Goal: Transaction & Acquisition: Purchase product/service

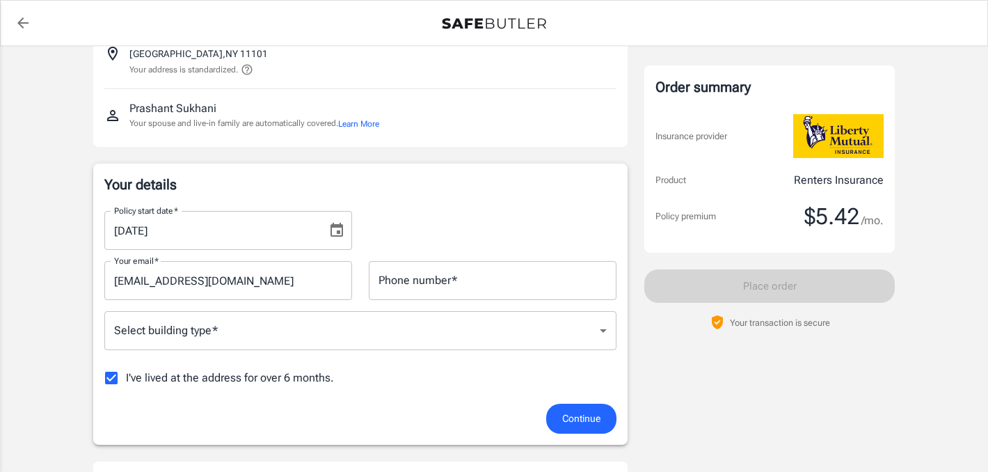
scroll to position [147, 0]
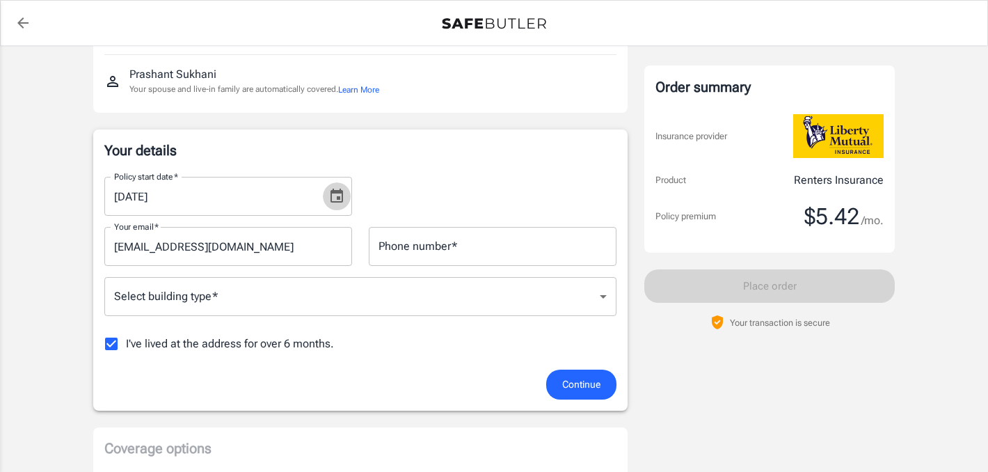
click at [342, 198] on icon "Choose date, selected date is Sep 23, 2025" at bounding box center [336, 195] width 13 height 14
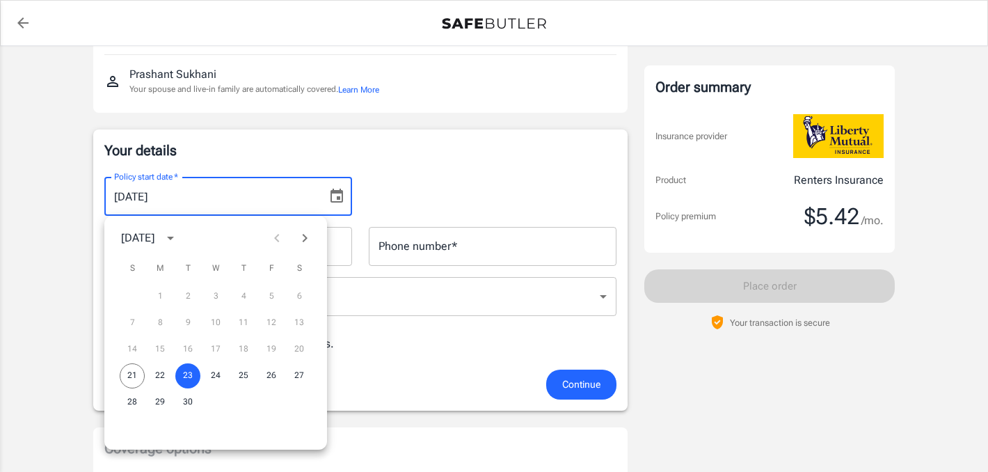
click at [307, 236] on icon "Next month" at bounding box center [304, 238] width 17 height 17
click at [218, 347] on button "15" at bounding box center [215, 349] width 25 height 25
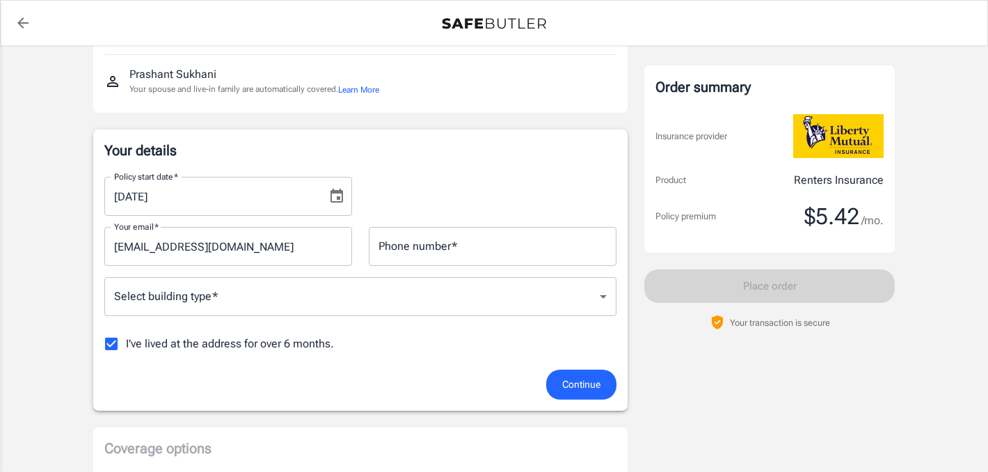
type input "[DATE]"
click at [446, 172] on div "Policy start date   * [DATE] Policy start date   *" at bounding box center [360, 191] width 529 height 50
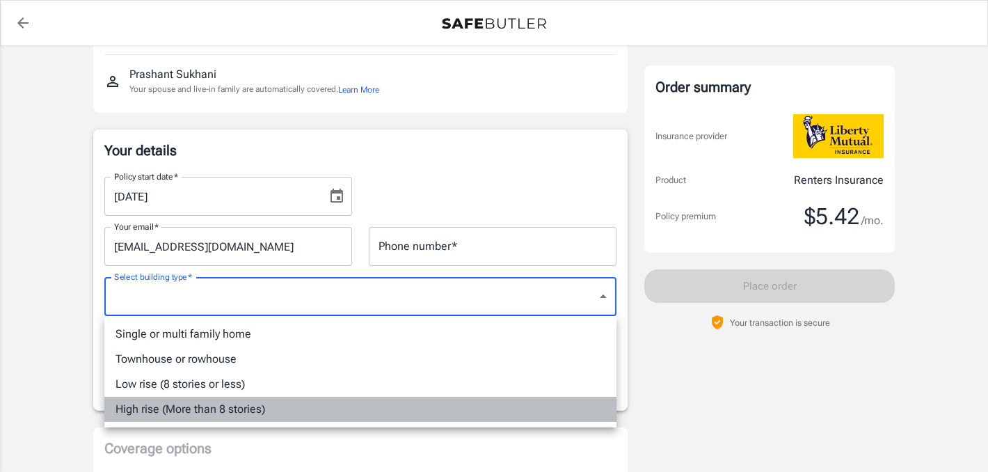
click at [345, 410] on li "High rise (More than 8 stories)" at bounding box center [360, 408] width 512 height 25
type input "highrise"
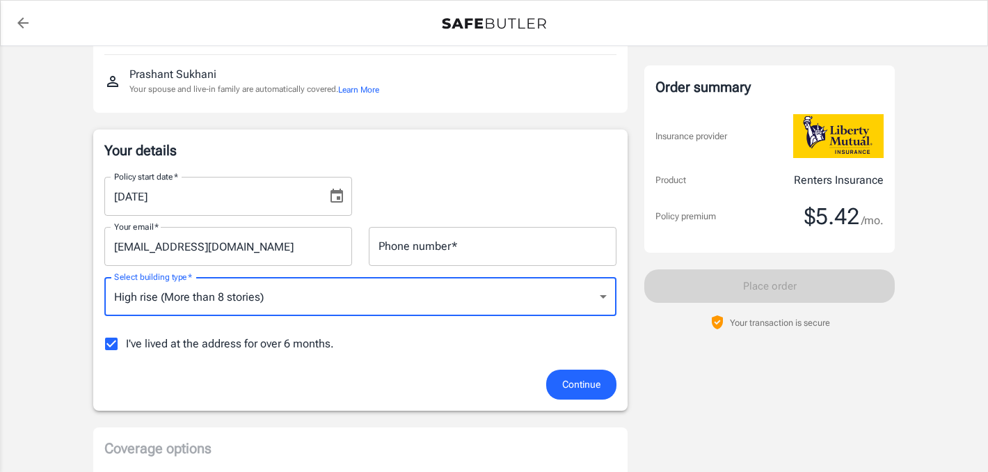
click at [304, 351] on span "I've lived at the address for over 6 months." at bounding box center [230, 343] width 208 height 17
click at [126, 351] on input "I've lived at the address for over 6 months." at bounding box center [111, 343] width 29 height 29
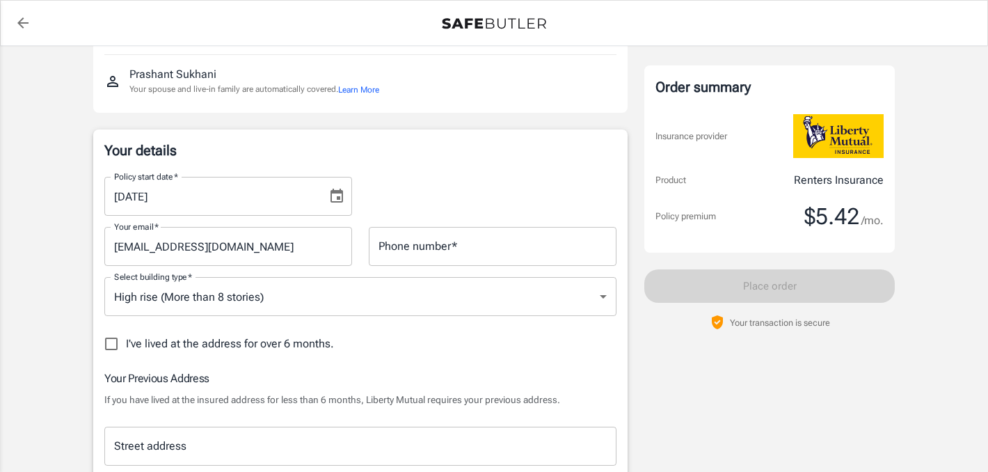
click at [304, 351] on span "I've lived at the address for over 6 months." at bounding box center [230, 343] width 208 height 17
click at [126, 351] on input "I've lived at the address for over 6 months." at bounding box center [111, 343] width 29 height 29
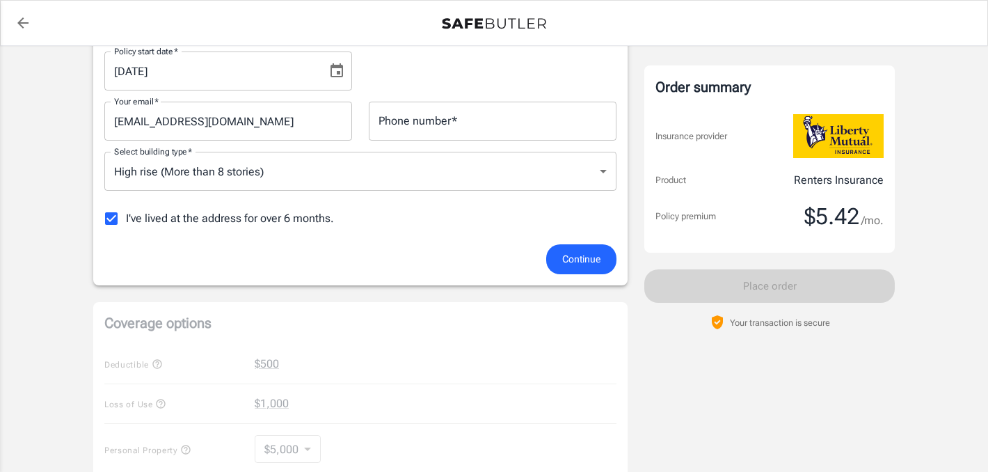
scroll to position [293, 0]
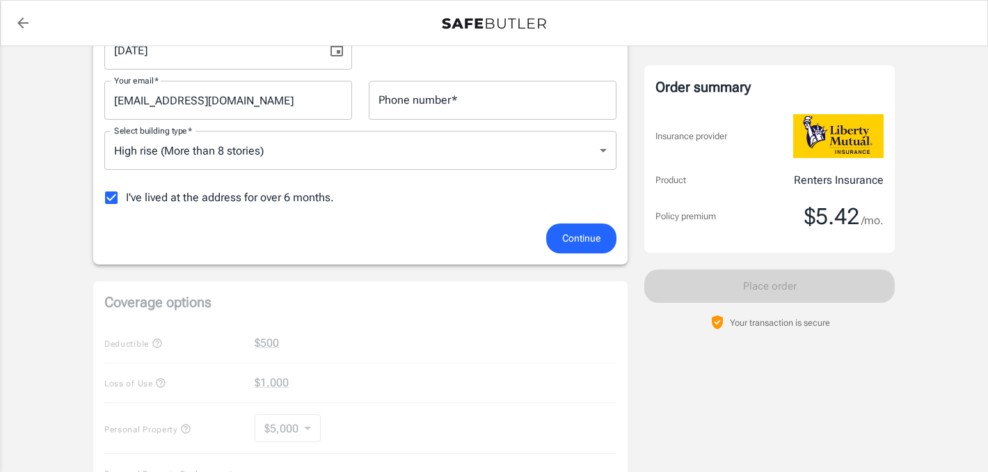
click at [303, 191] on span "I've lived at the address for over 6 months." at bounding box center [230, 197] width 208 height 17
click at [126, 191] on input "I've lived at the address for over 6 months." at bounding box center [111, 197] width 29 height 29
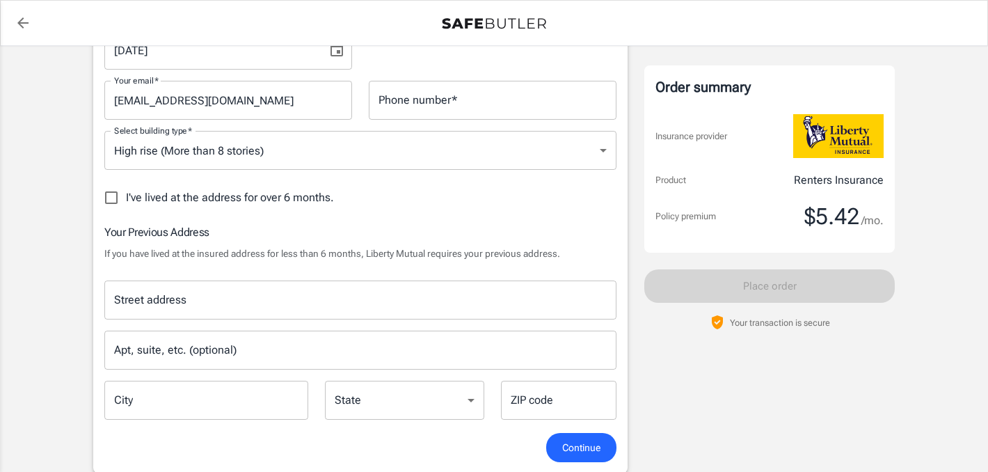
click at [303, 192] on span "I've lived at the address for over 6 months." at bounding box center [230, 197] width 208 height 17
click at [126, 192] on input "I've lived at the address for over 6 months." at bounding box center [111, 197] width 29 height 29
checkbox input "true"
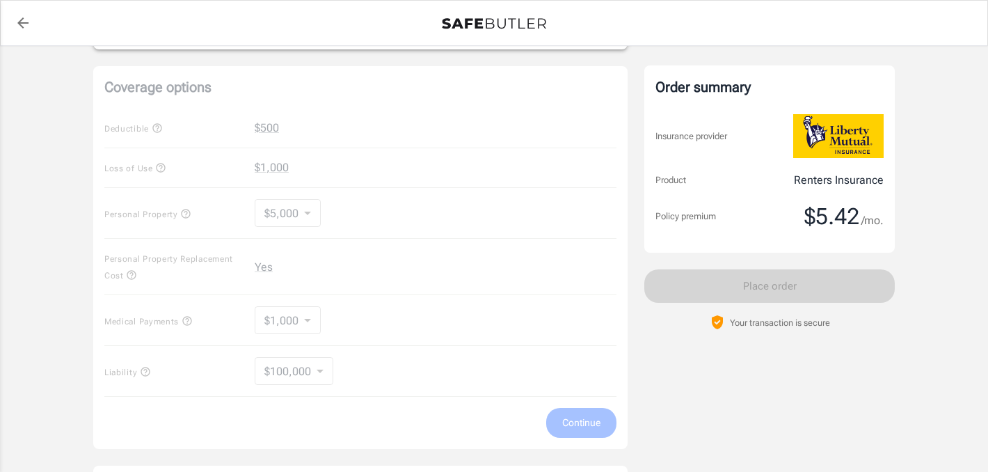
scroll to position [517, 0]
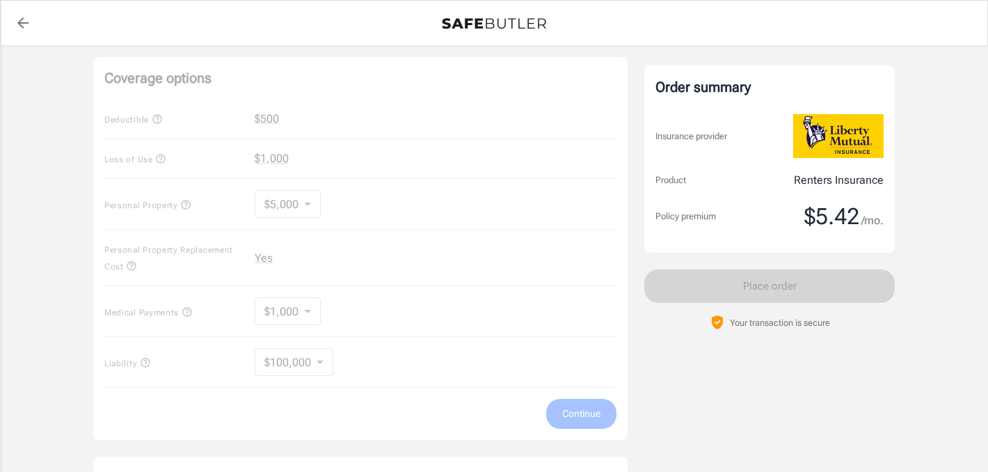
click at [303, 192] on div "Coverage options Deductible $500 Loss of Use $1,000 Personal Property $5,000 50…" at bounding box center [360, 248] width 534 height 383
click at [239, 89] on div "Coverage options Deductible $500 Loss of Use $1,000 Personal Property $5,000 50…" at bounding box center [360, 248] width 534 height 383
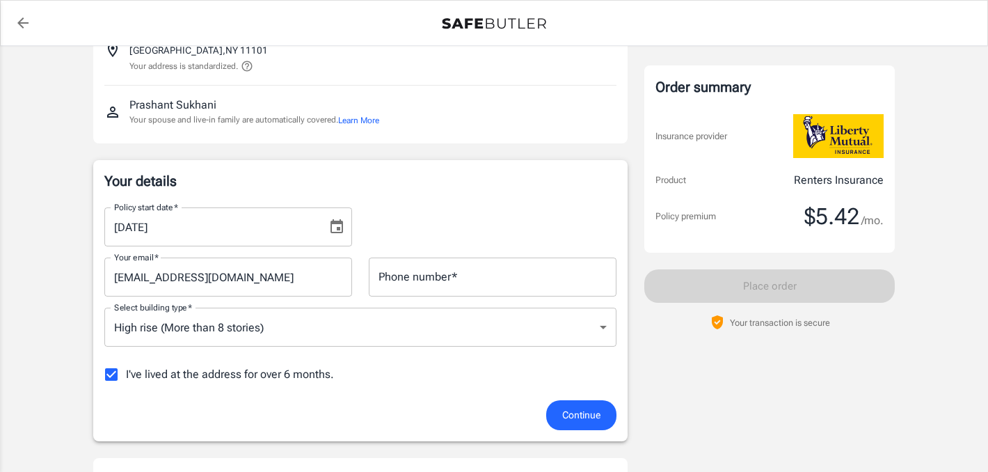
scroll to position [115, 0]
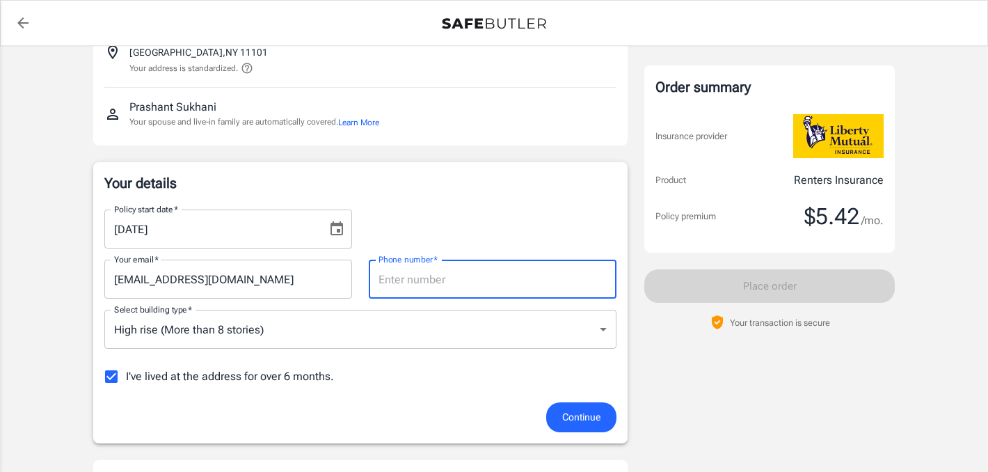
click at [476, 266] on input "Phone number   *" at bounding box center [493, 278] width 248 height 39
type input "9295016292"
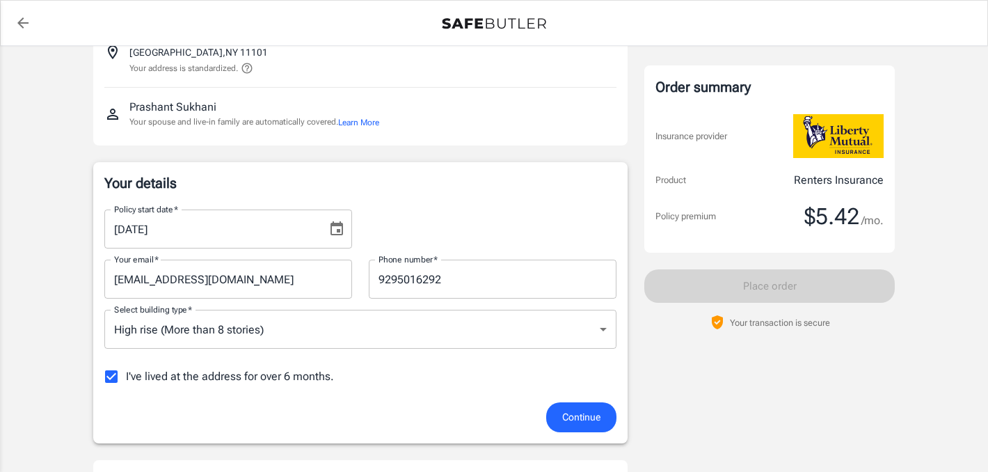
click at [492, 197] on div "Your details Policy start date   * [DATE] Policy start date   * Your email   * …" at bounding box center [360, 302] width 512 height 259
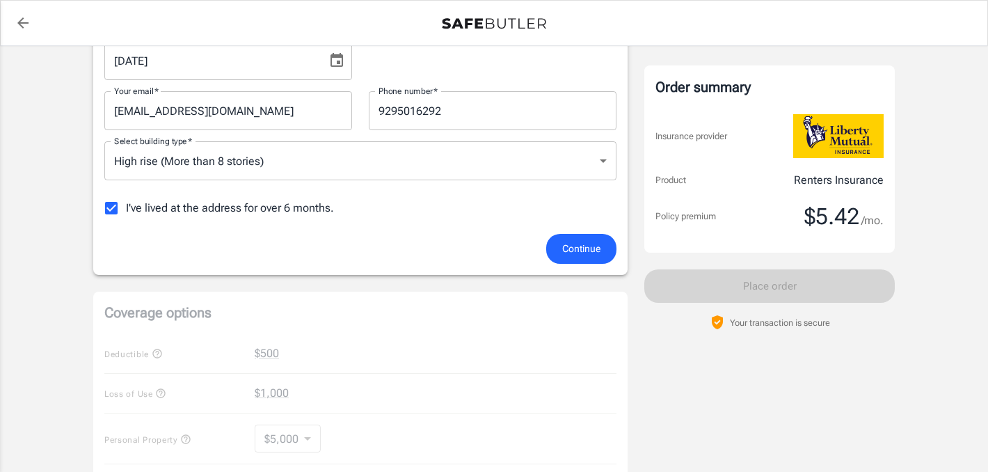
scroll to position [338, 0]
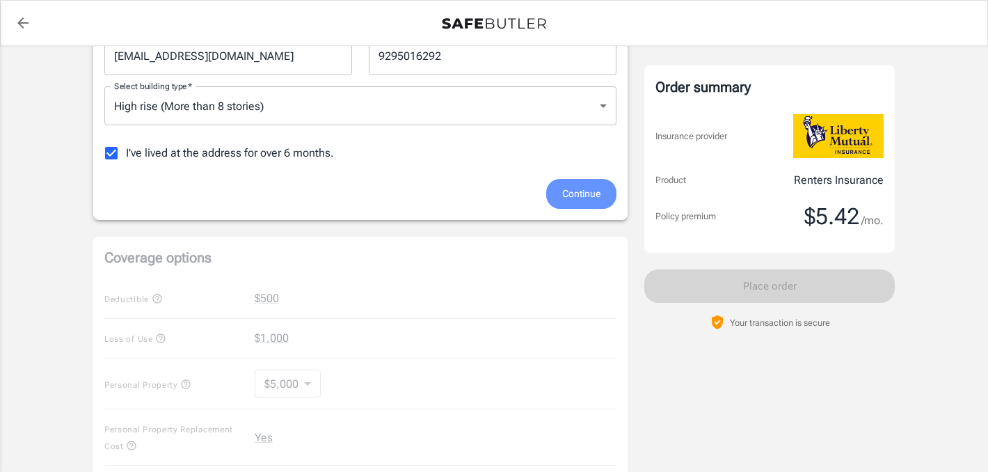
click at [569, 201] on span "Continue" at bounding box center [581, 193] width 38 height 17
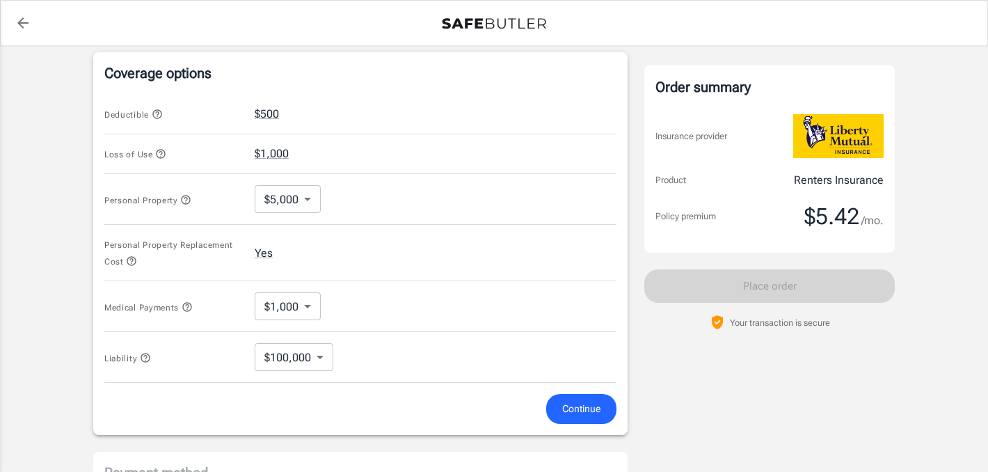
scroll to position [542, 0]
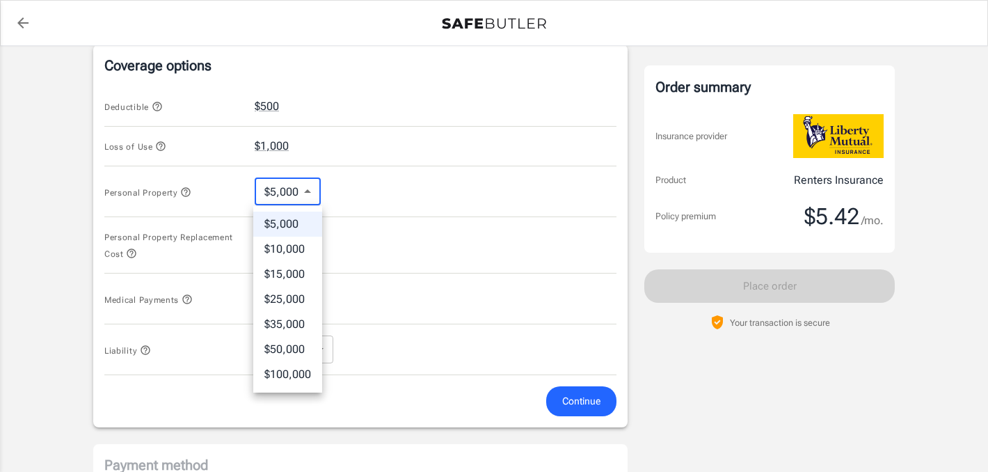
click at [297, 193] on body "Policy premium $ 5.42 /mo Liberty Mutual Renters Insurance [STREET_ADDRESS] You…" at bounding box center [494, 122] width 988 height 1328
click at [410, 144] on div at bounding box center [494, 236] width 988 height 472
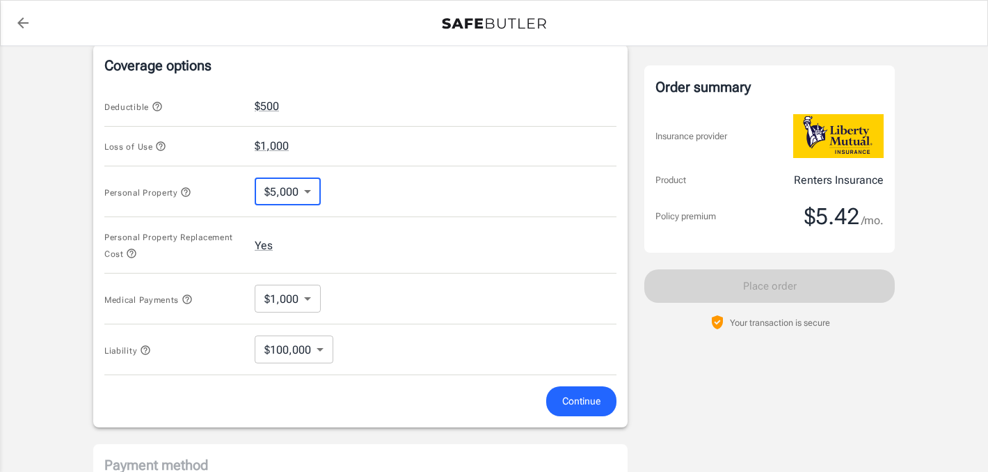
click at [300, 343] on body "Policy premium $ 5.42 /mo Liberty Mutual Renters Insurance [STREET_ADDRESS] You…" at bounding box center [494, 122] width 988 height 1328
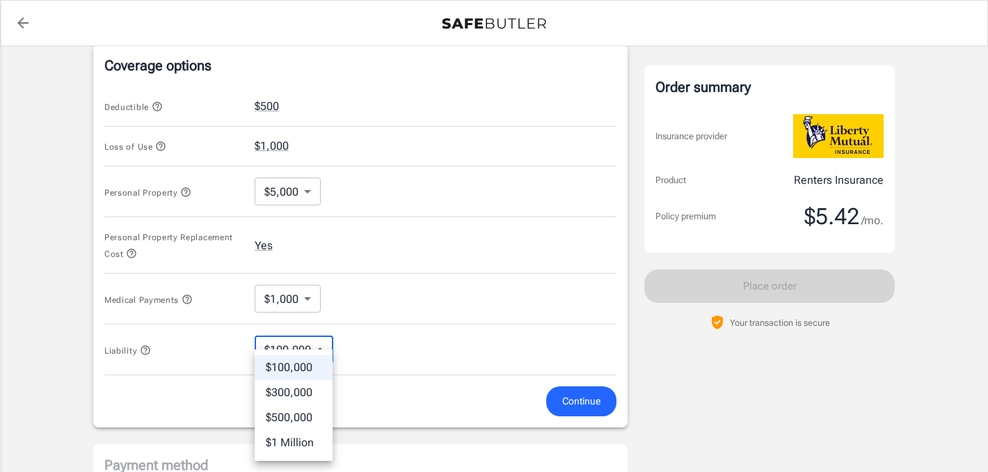
click at [383, 248] on div at bounding box center [494, 236] width 988 height 472
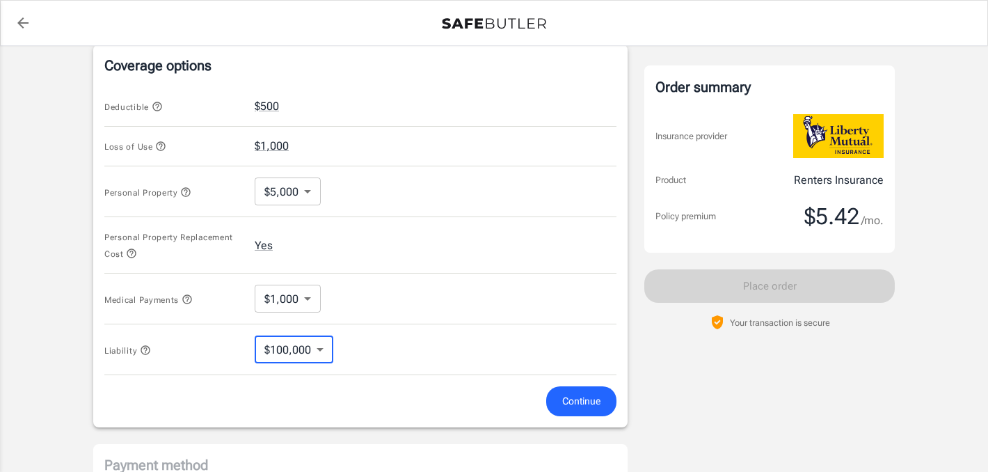
click at [285, 309] on body "Policy premium $ 5.42 /mo Liberty Mutual Renters Insurance [STREET_ADDRESS] You…" at bounding box center [494, 122] width 988 height 1328
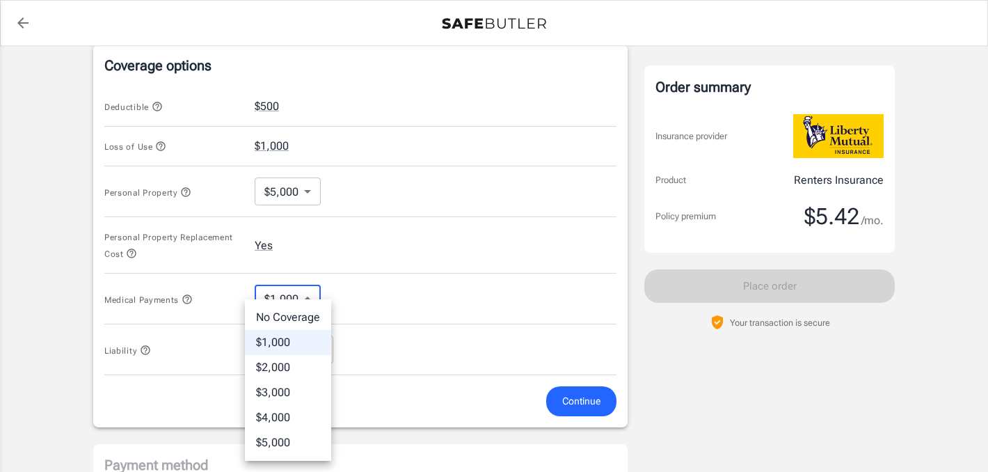
click at [353, 236] on div at bounding box center [494, 236] width 988 height 472
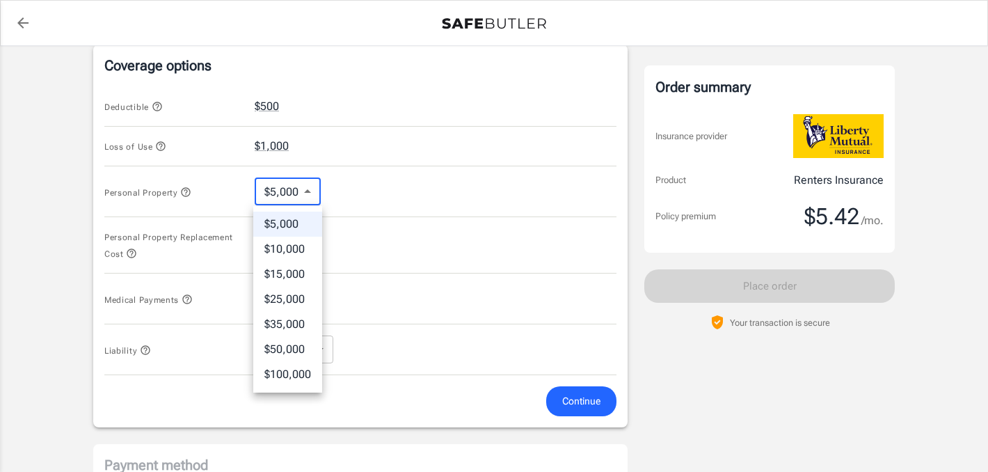
click at [282, 189] on body "Policy premium $ 5.42 /mo Liberty Mutual Renters Insurance [STREET_ADDRESS] You…" at bounding box center [494, 122] width 988 height 1328
click at [408, 225] on div at bounding box center [494, 236] width 988 height 472
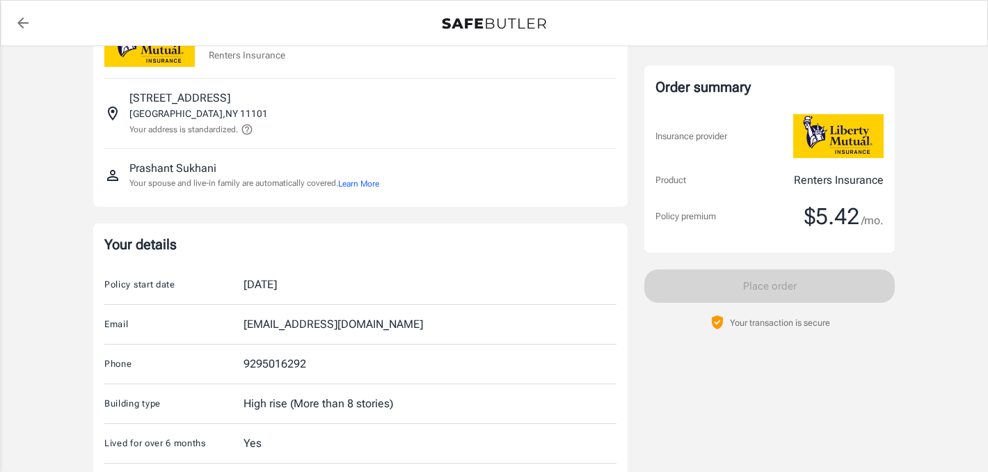
scroll to position [857, 0]
